Goal: Task Accomplishment & Management: Manage account settings

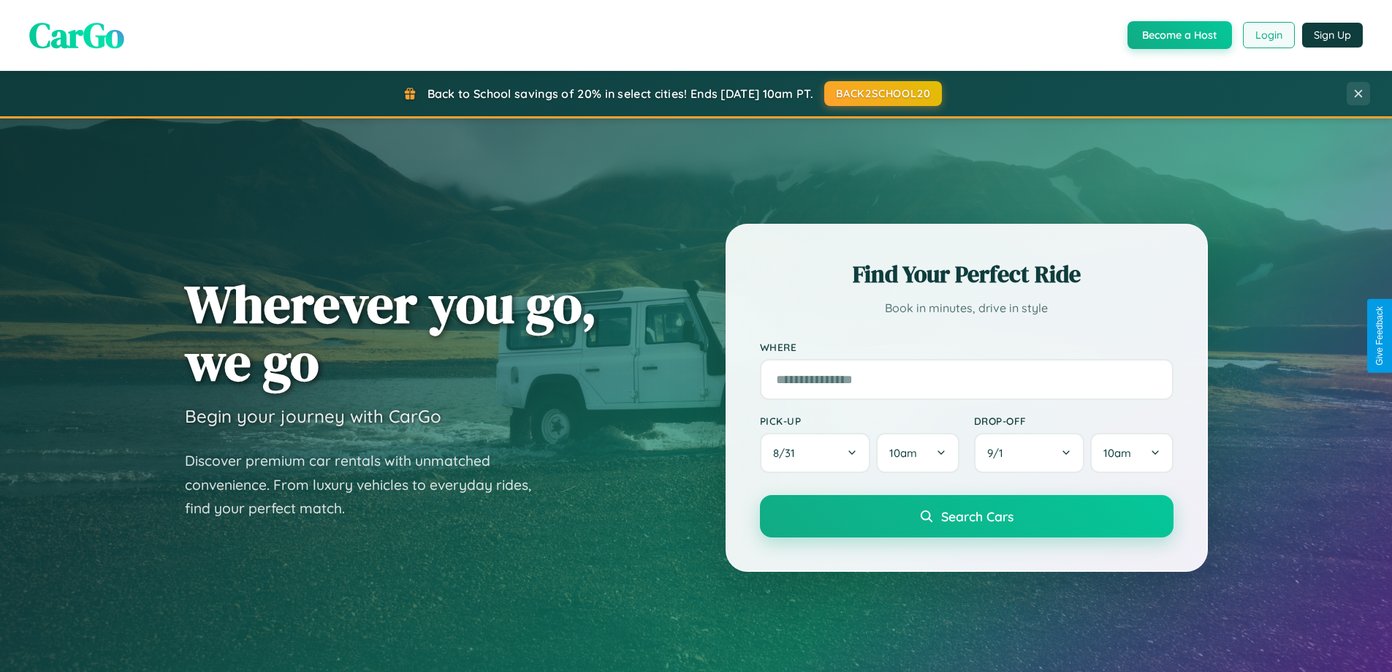
click at [1268, 35] on button "Login" at bounding box center [1269, 35] width 52 height 26
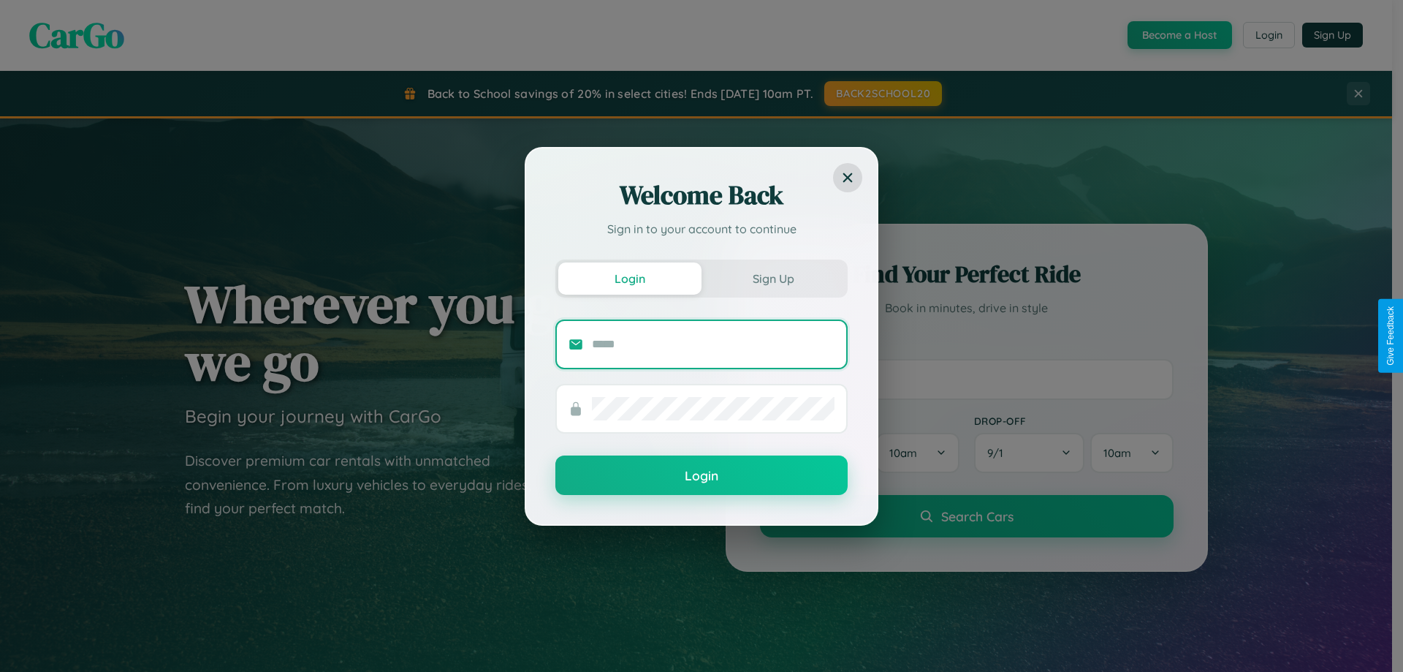
click at [713, 343] on input "text" at bounding box center [713, 344] width 243 height 23
type input "**********"
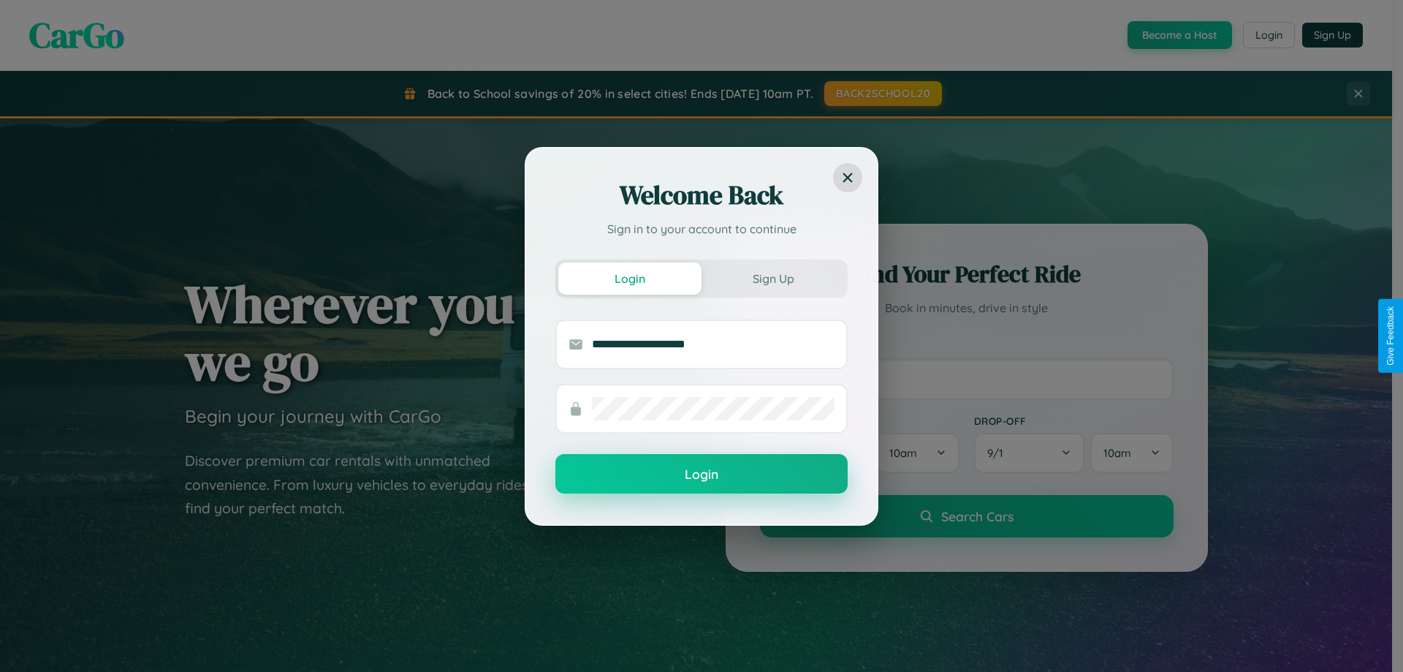
click at [702, 474] on button "Login" at bounding box center [701, 473] width 292 height 39
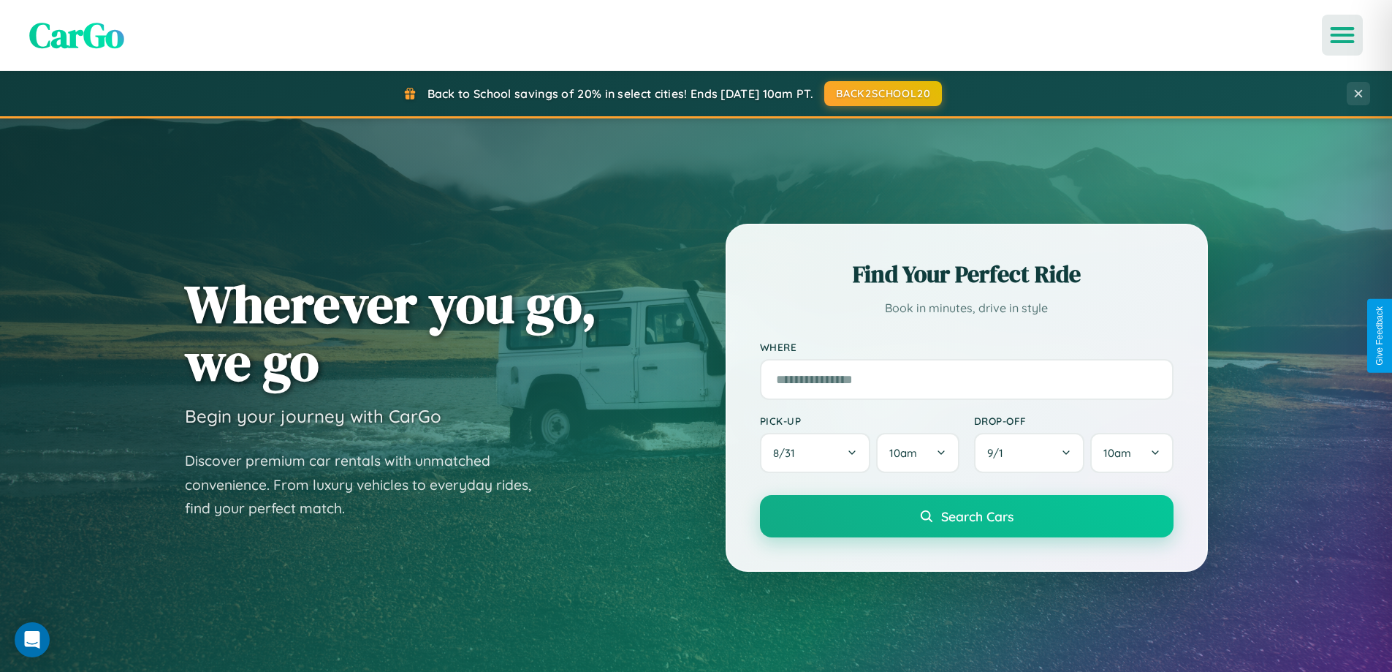
click at [1343, 35] on icon "Open menu" at bounding box center [1342, 35] width 21 height 13
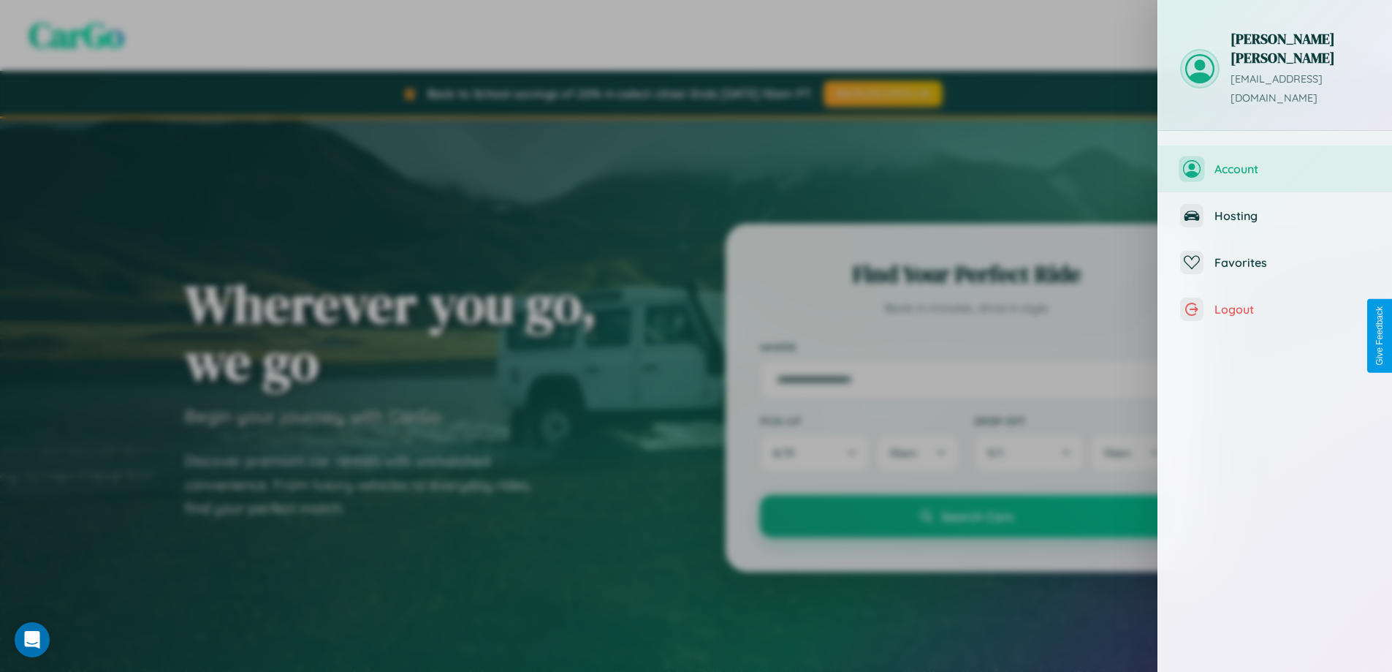
click at [1275, 162] on span "Account" at bounding box center [1293, 169] width 156 height 15
